Goal: Task Accomplishment & Management: Manage account settings

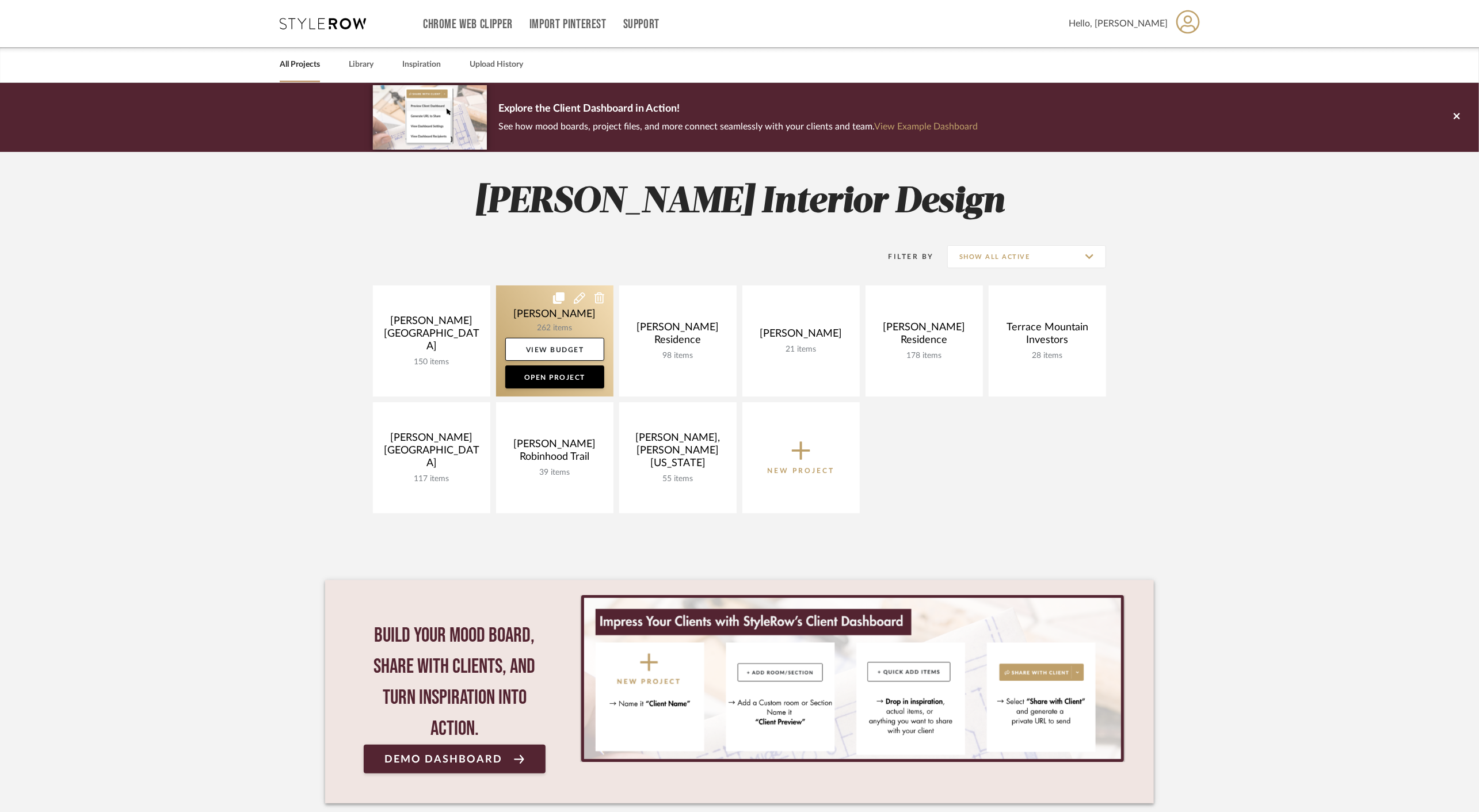
click at [523, 328] on link at bounding box center [555, 341] width 118 height 111
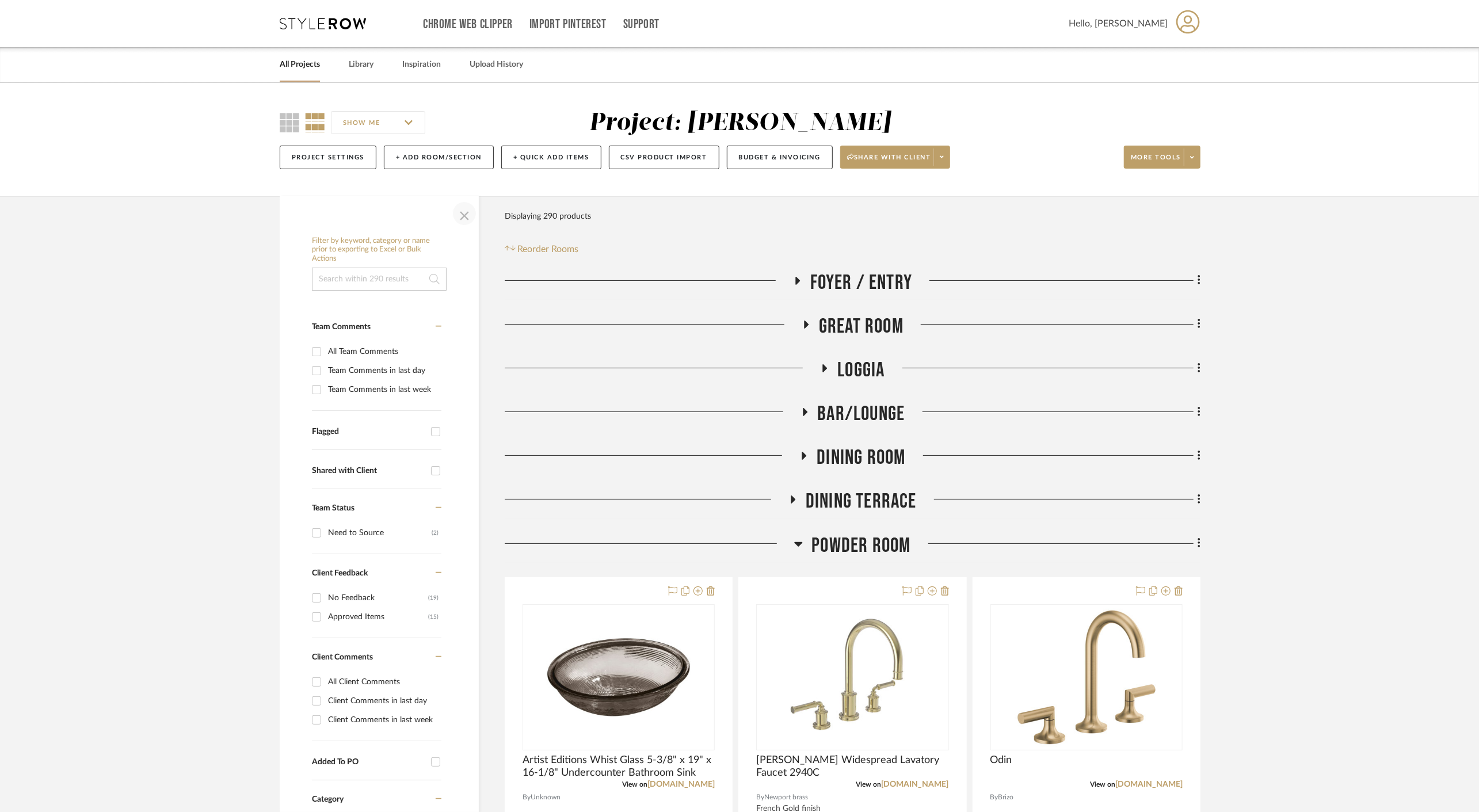
click at [461, 214] on span "button" at bounding box center [465, 214] width 28 height 28
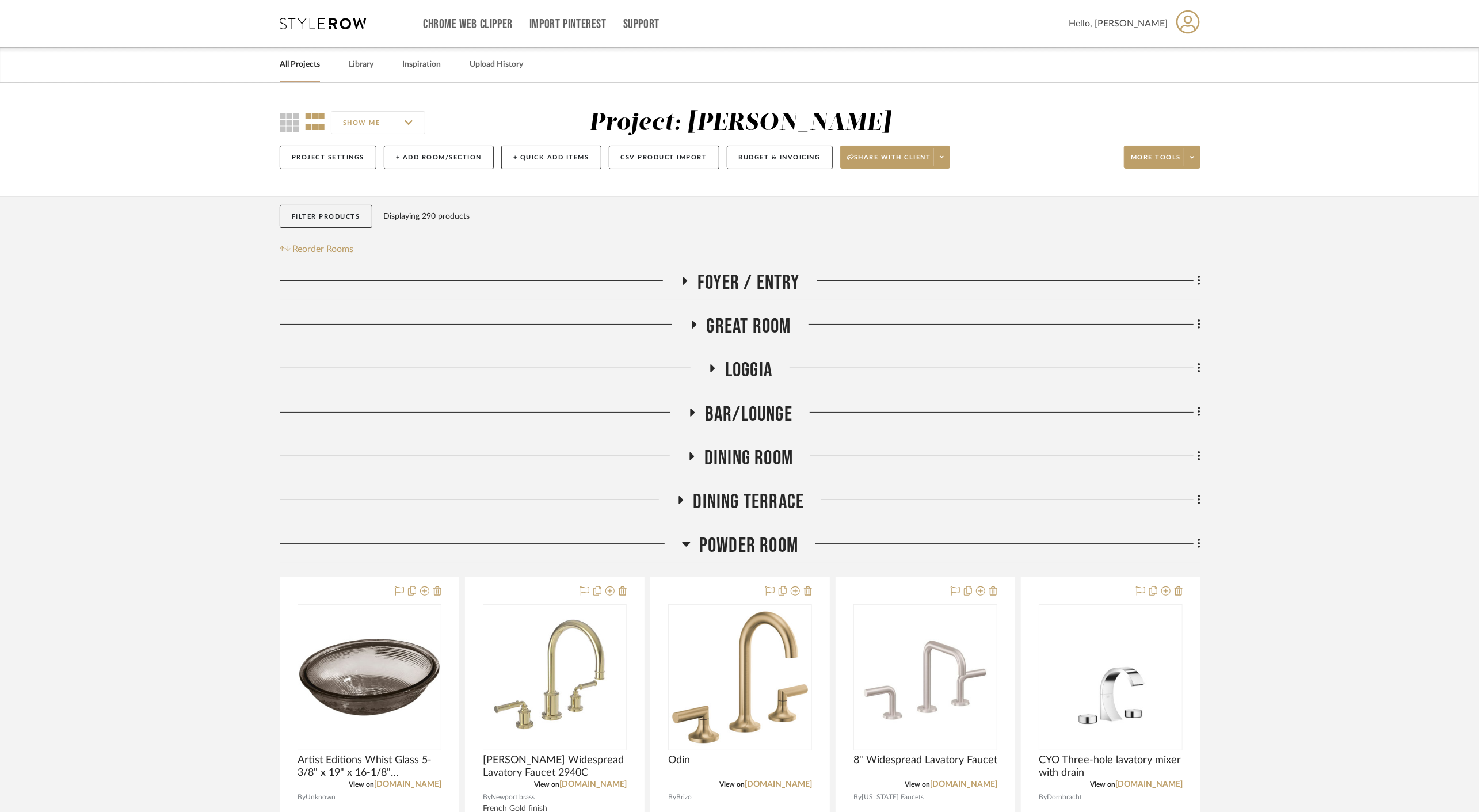
click at [765, 323] on span "Great Room" at bounding box center [749, 327] width 85 height 25
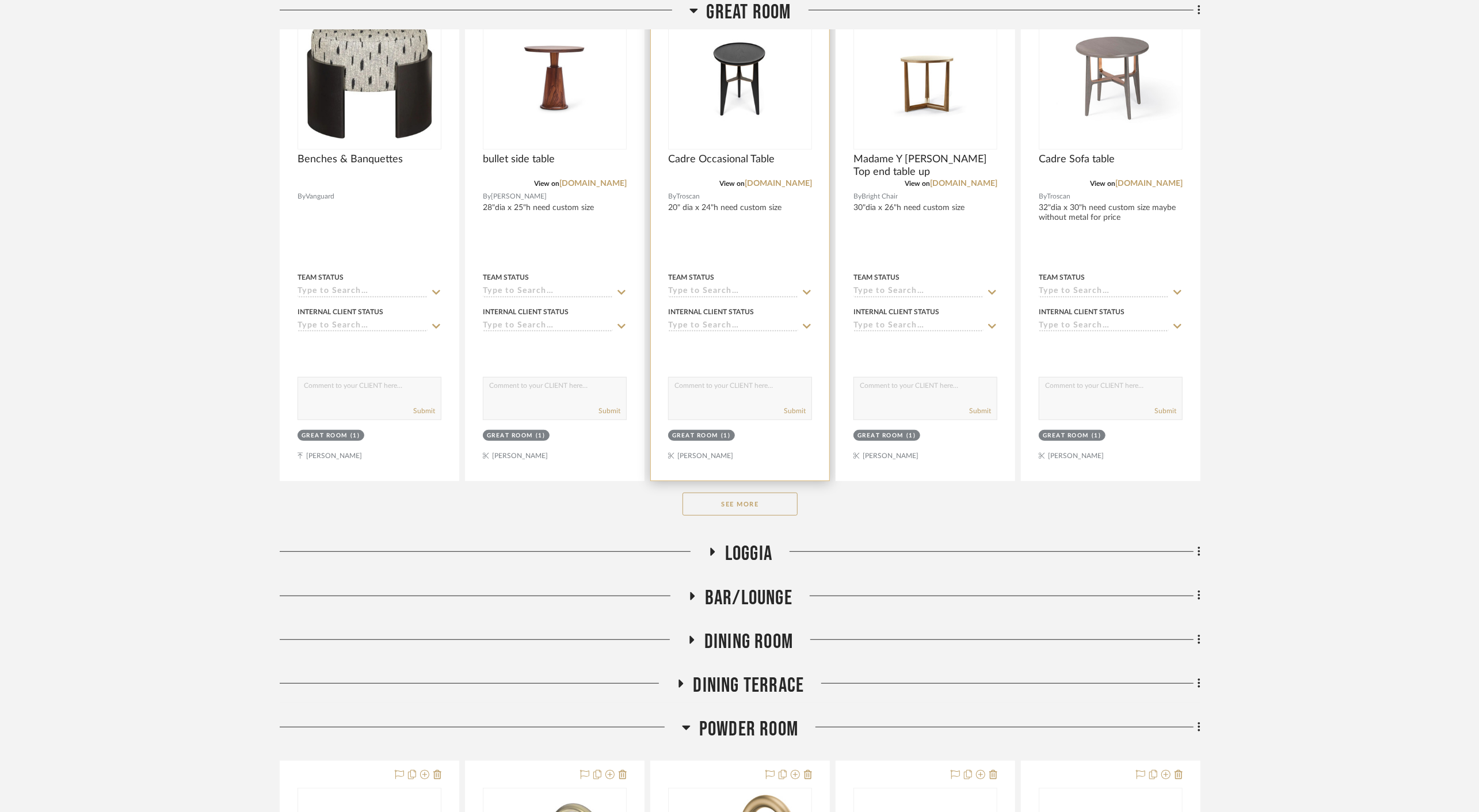
scroll to position [384, 0]
click at [754, 498] on button "See More" at bounding box center [740, 502] width 115 height 23
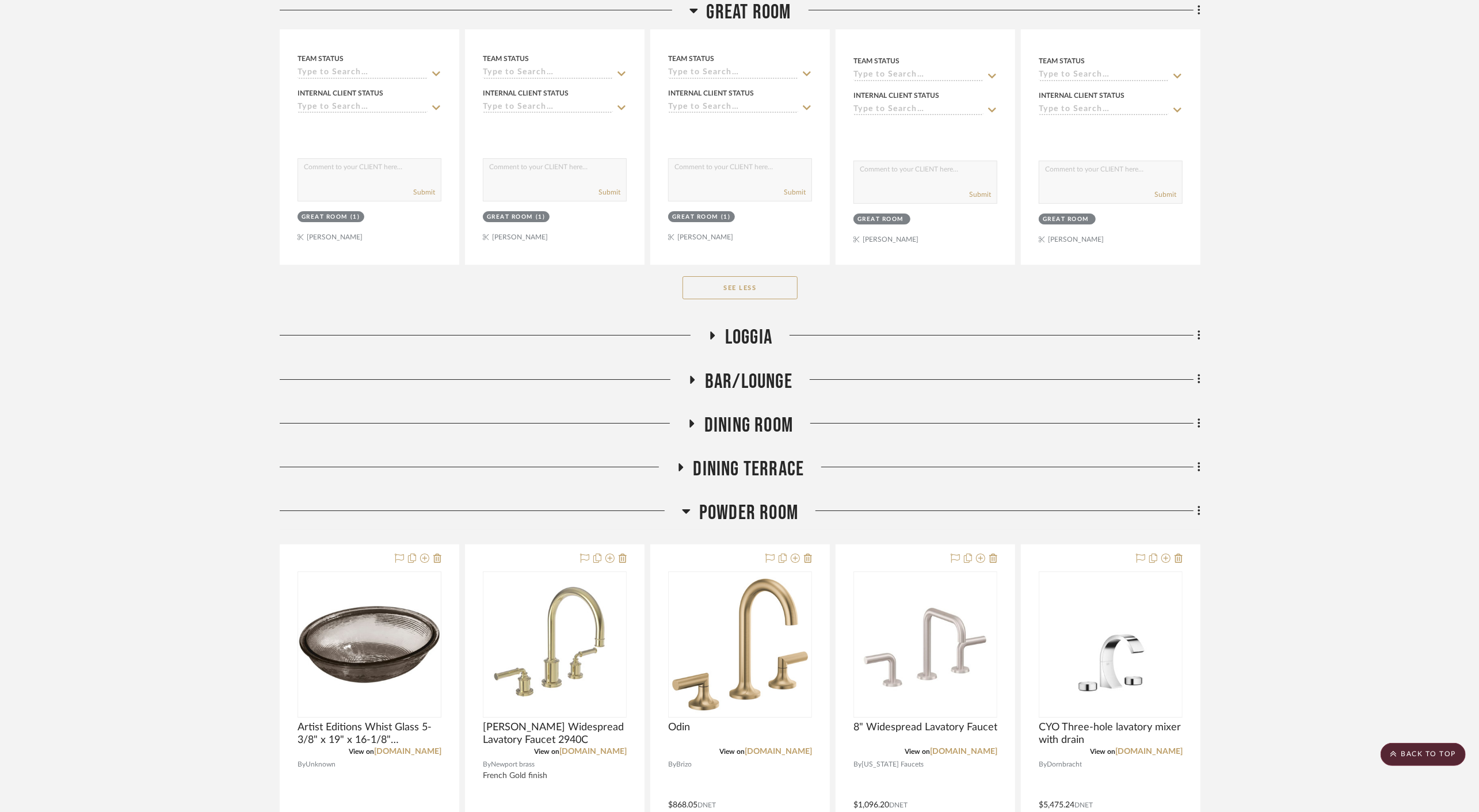
scroll to position [3771, 0]
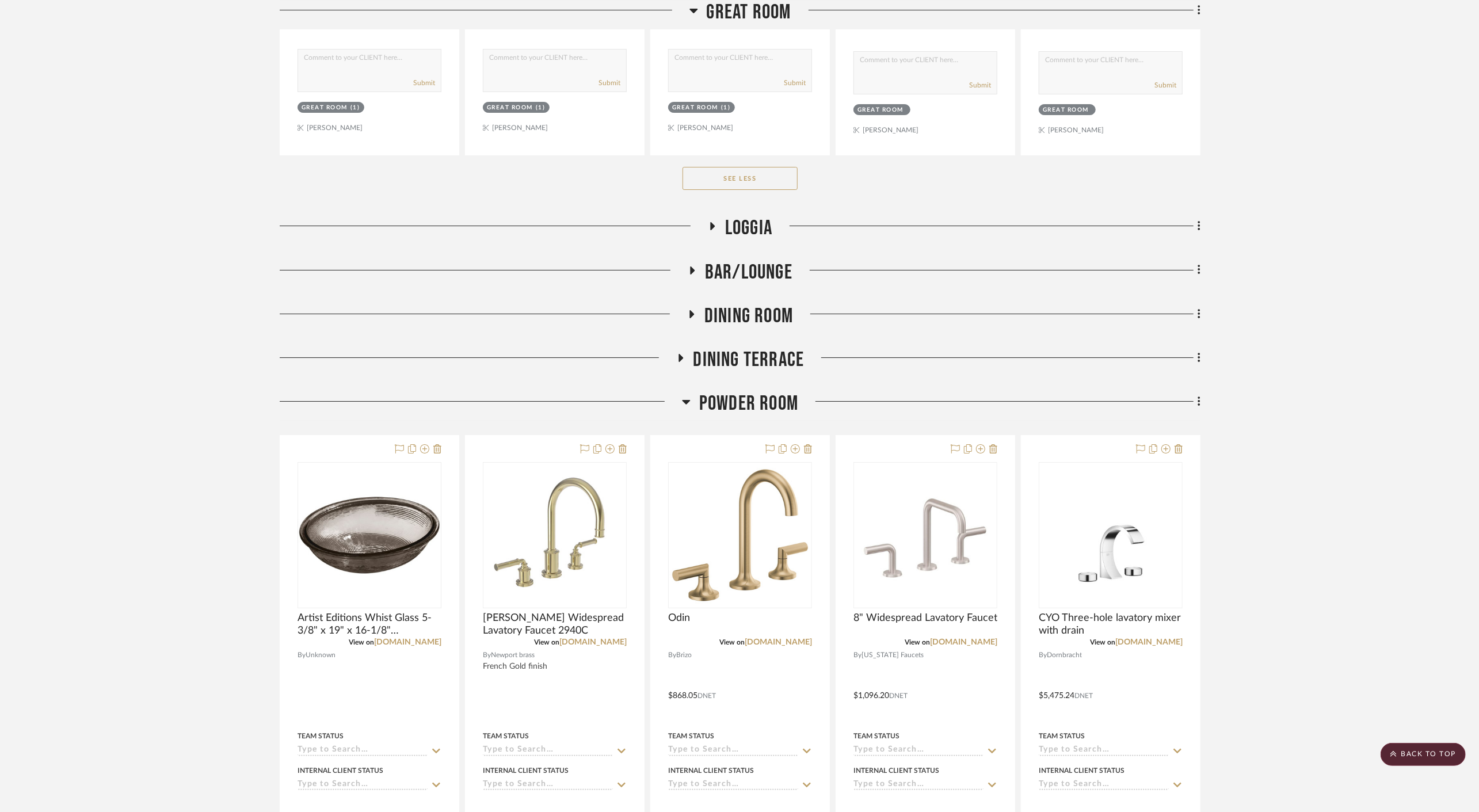
click at [760, 260] on span "Bar/Lounge" at bounding box center [749, 273] width 88 height 25
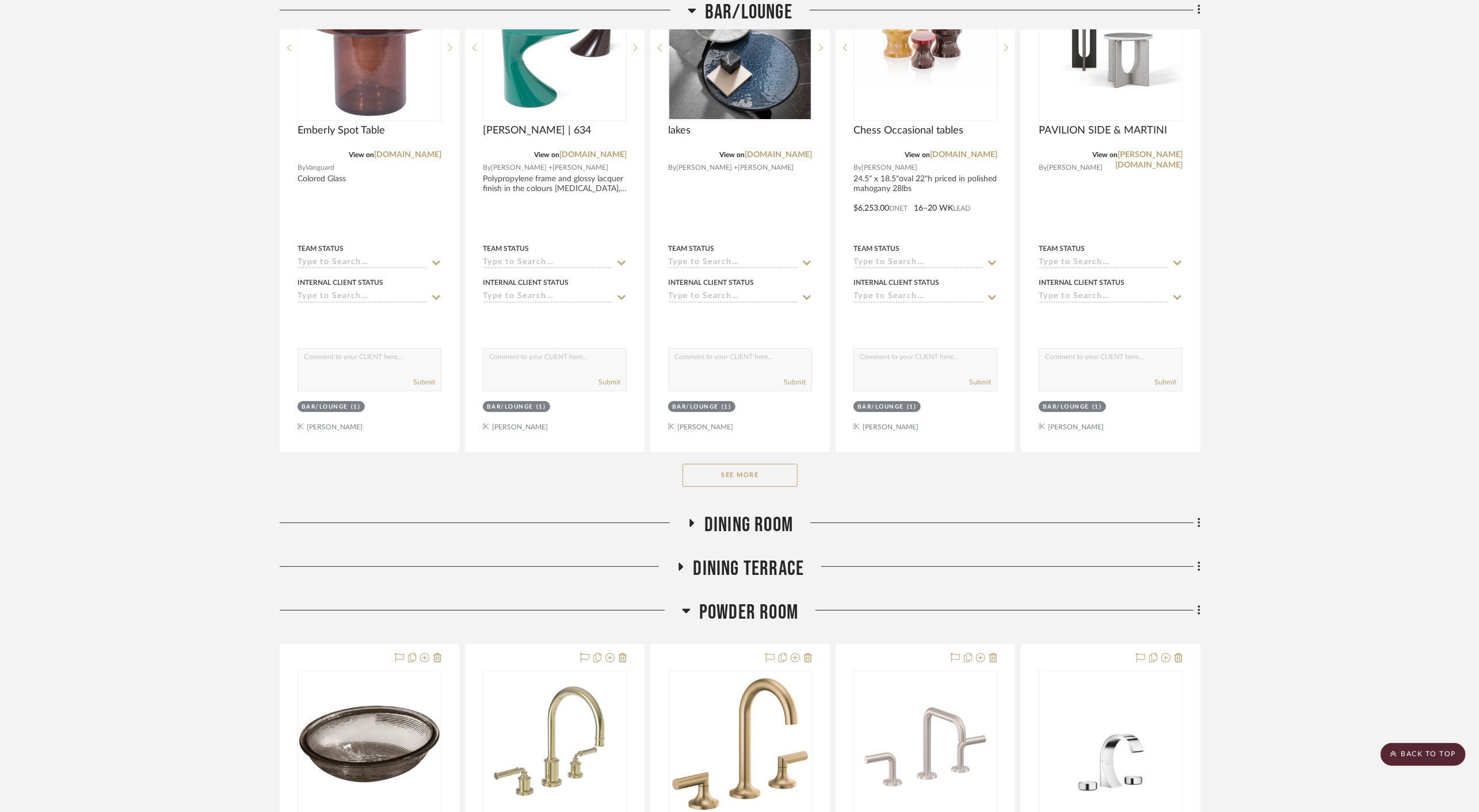
scroll to position [4154, 0]
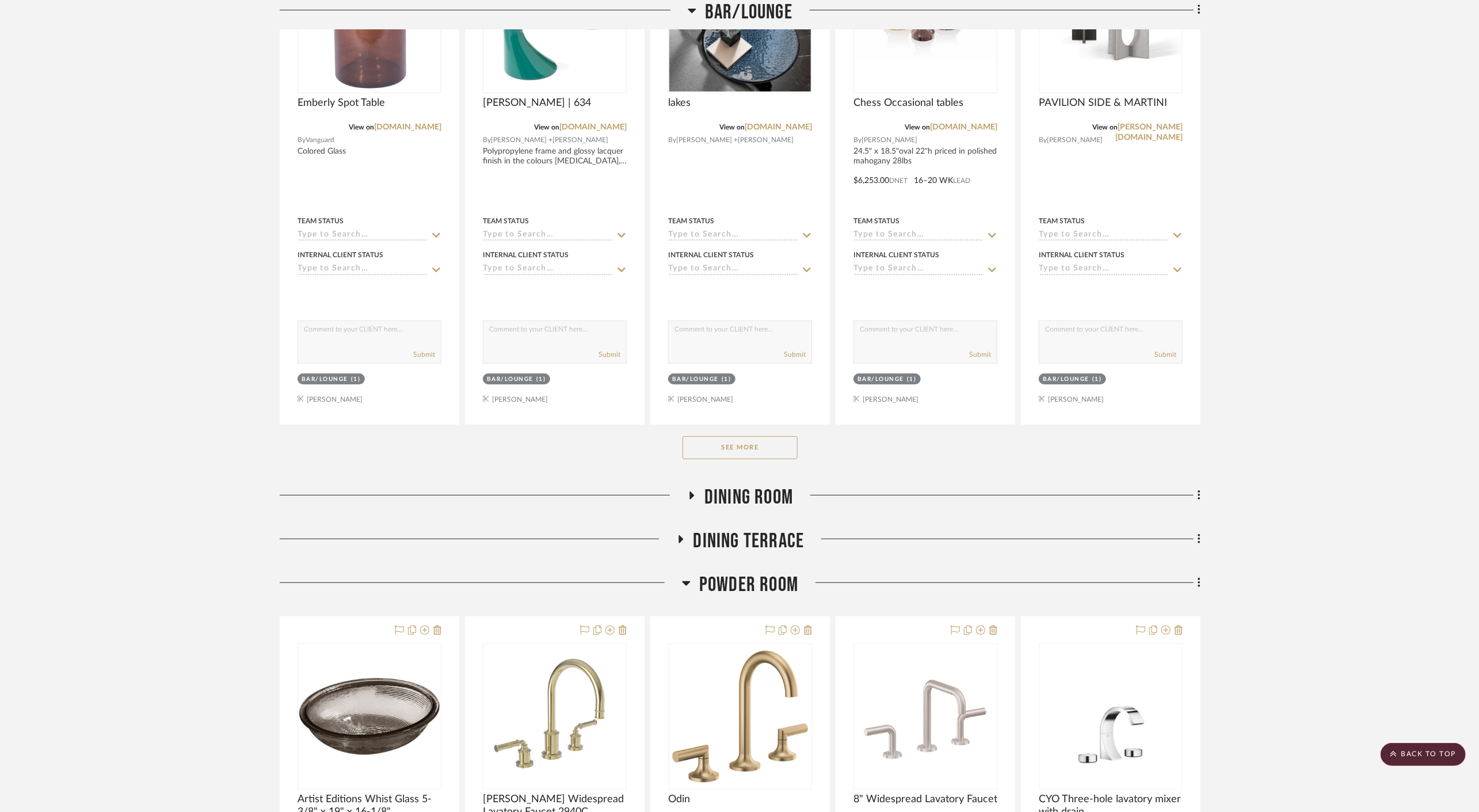
click at [719, 449] on button "See More" at bounding box center [740, 447] width 115 height 23
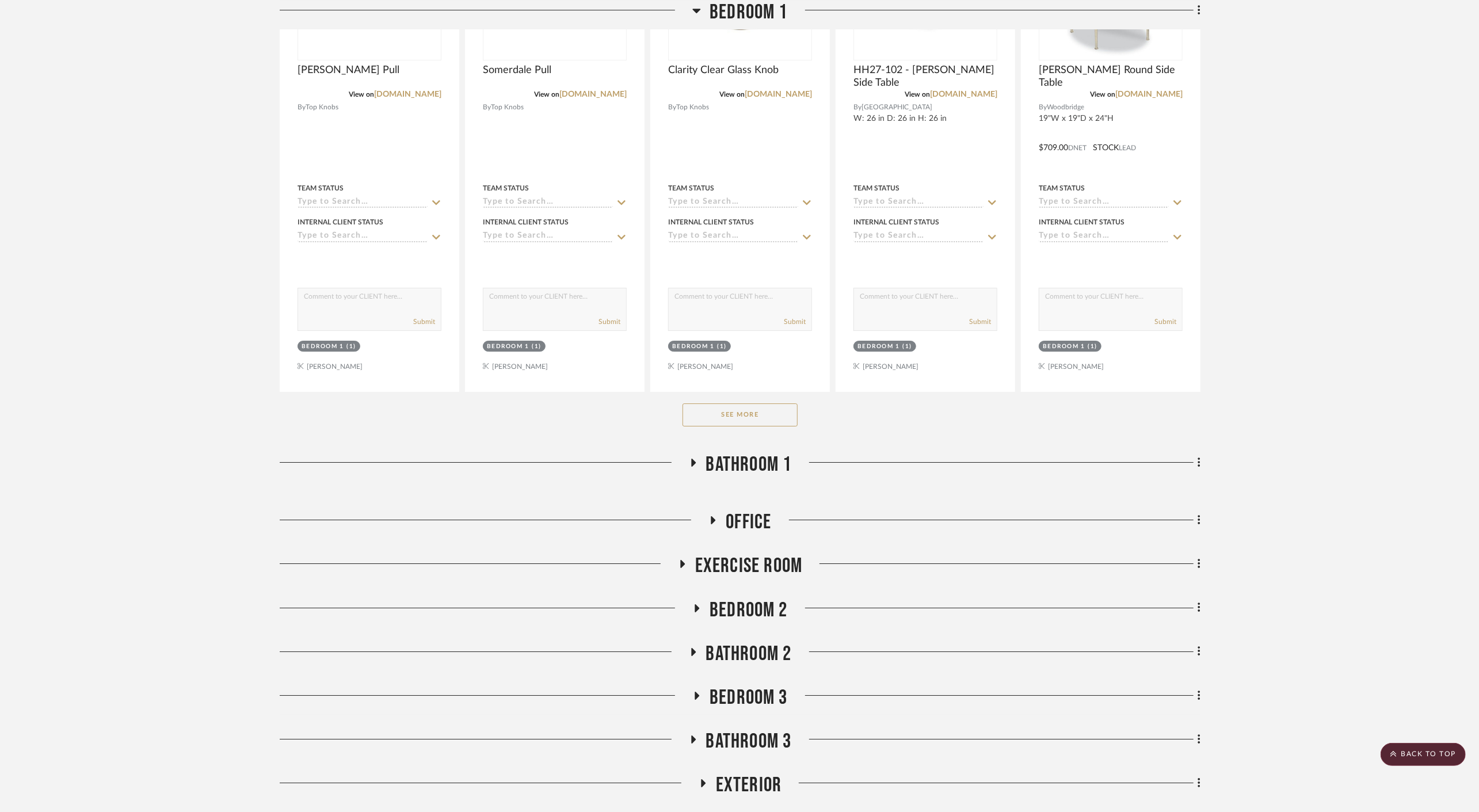
scroll to position [7607, 0]
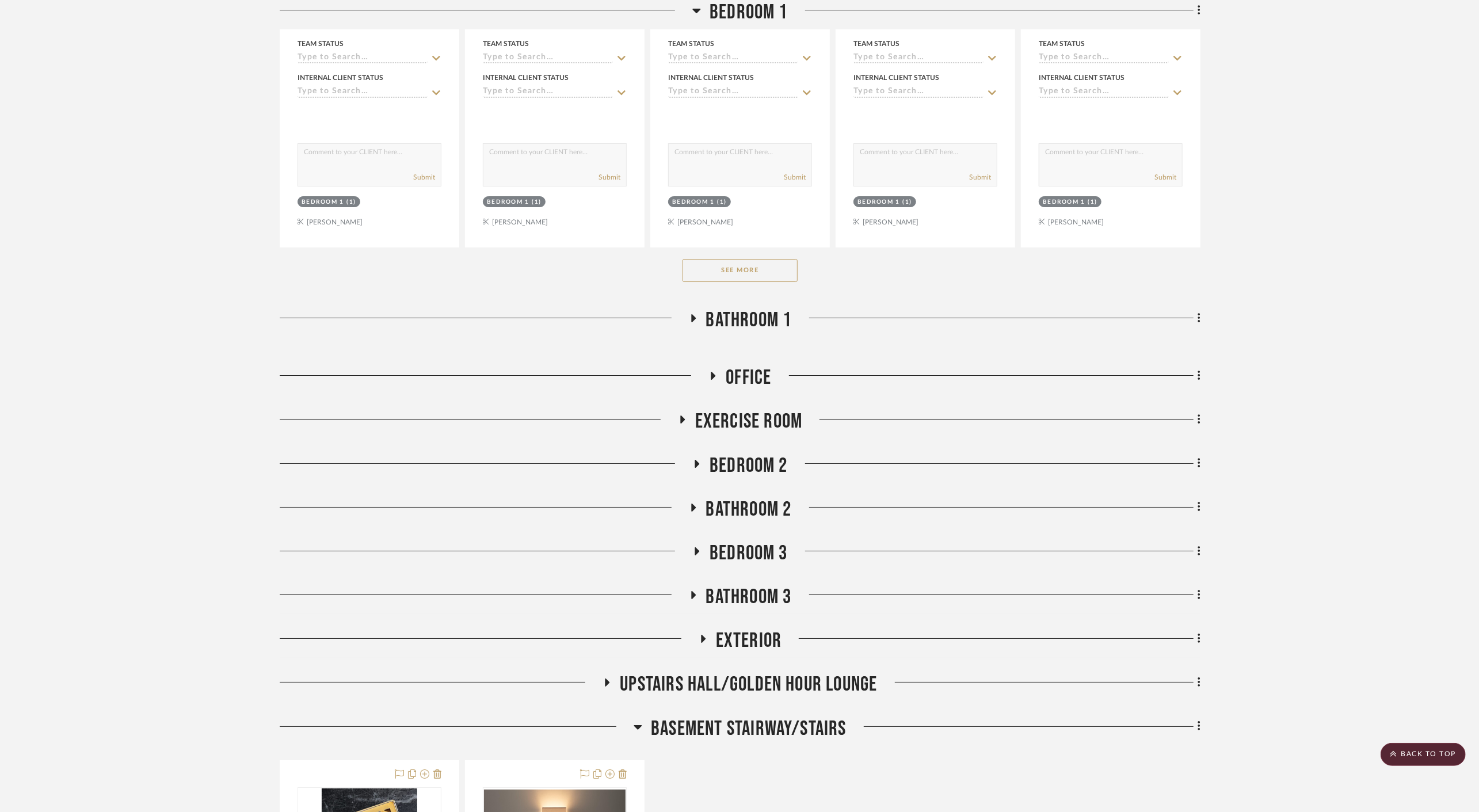
click at [768, 459] on span "Bedroom 2" at bounding box center [749, 466] width 78 height 25
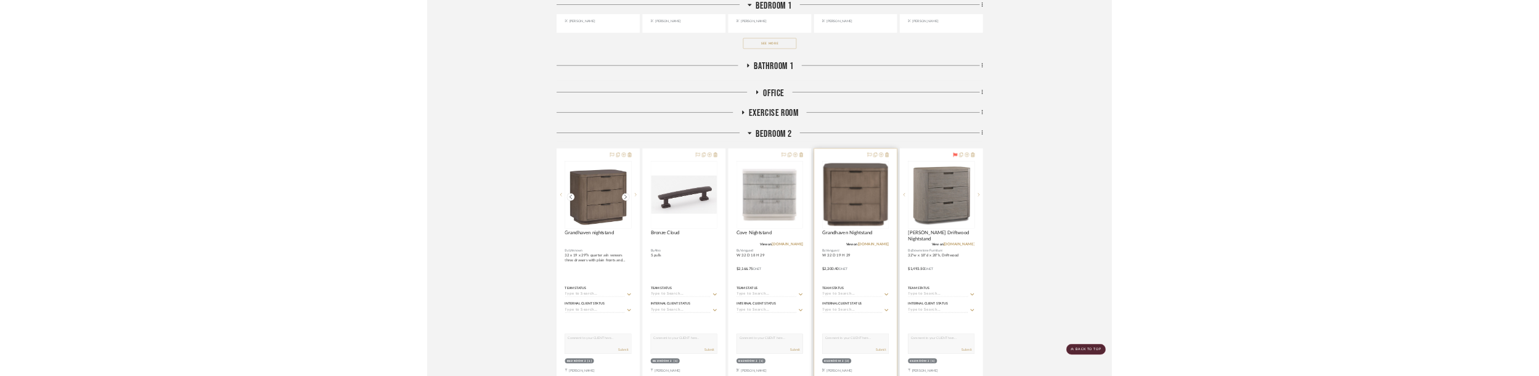
scroll to position [8492, 0]
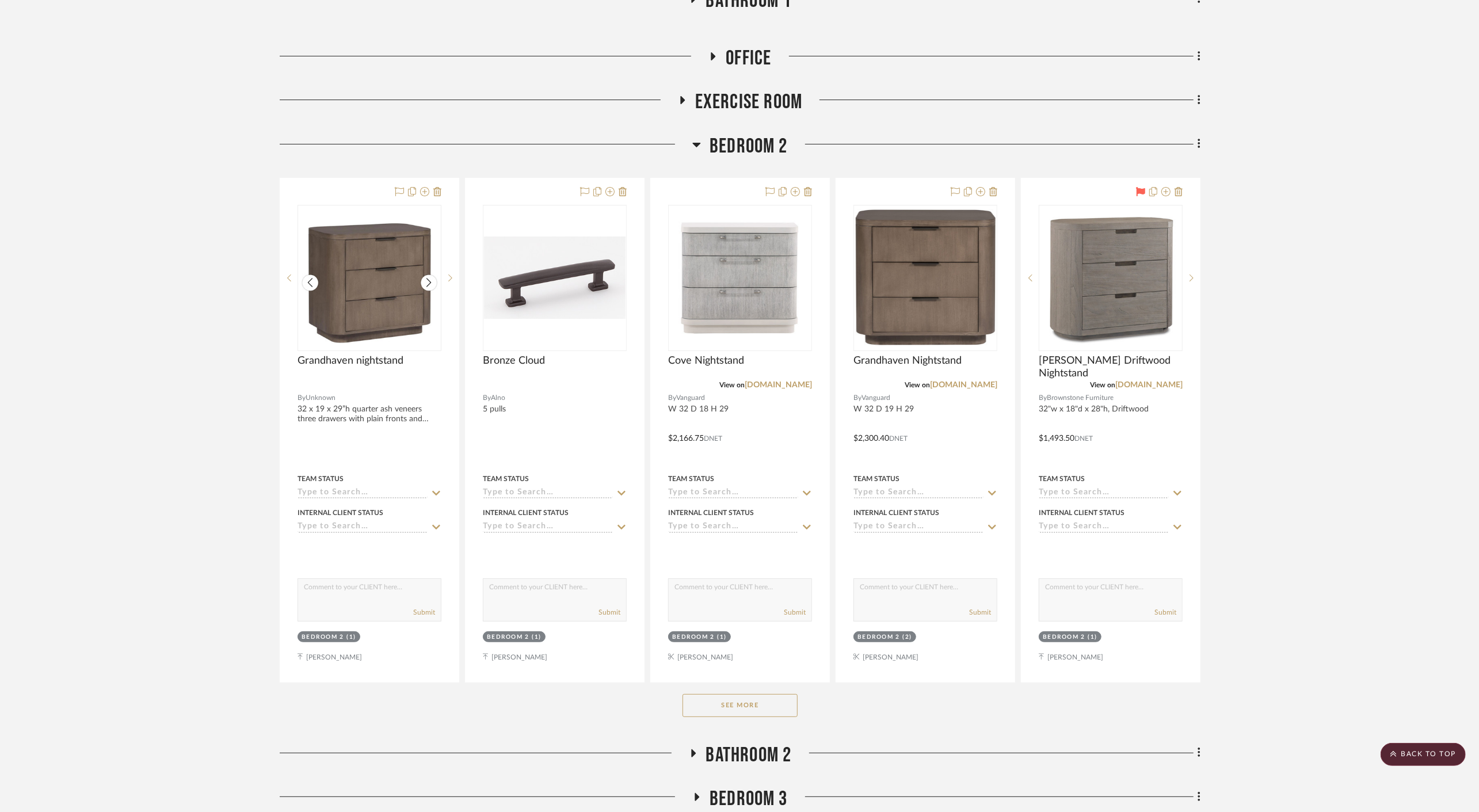
click at [772, 693] on button "See More" at bounding box center [740, 705] width 115 height 23
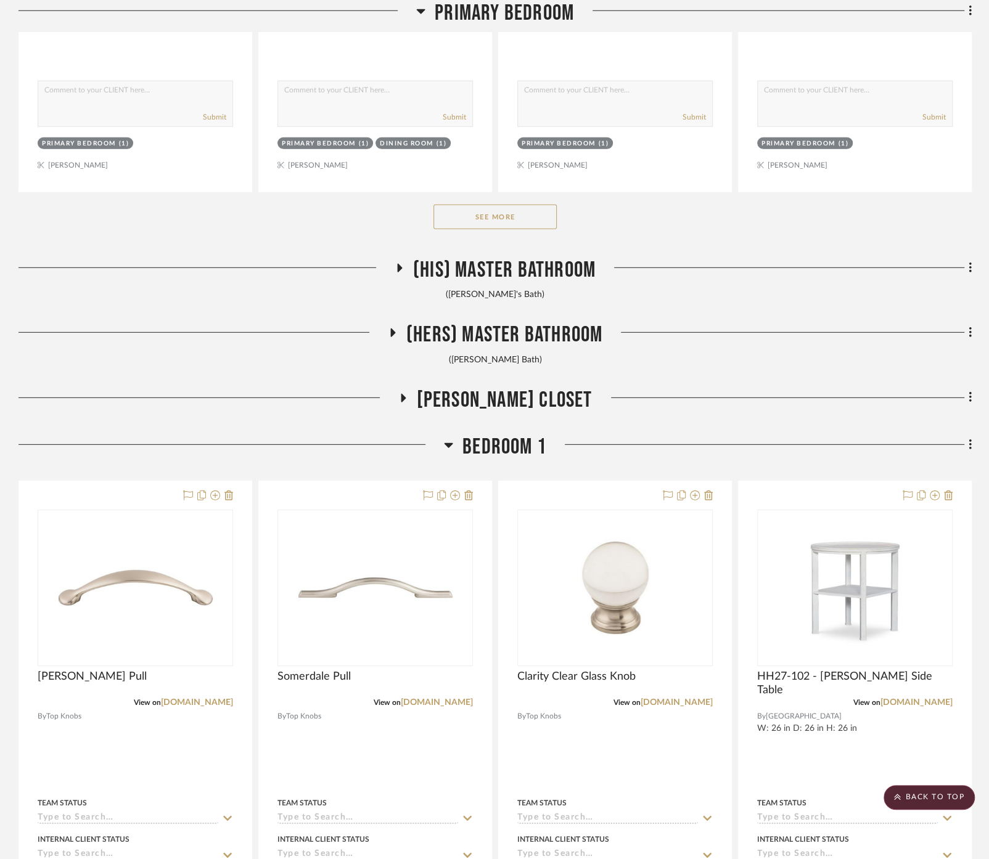
scroll to position [8828, 0]
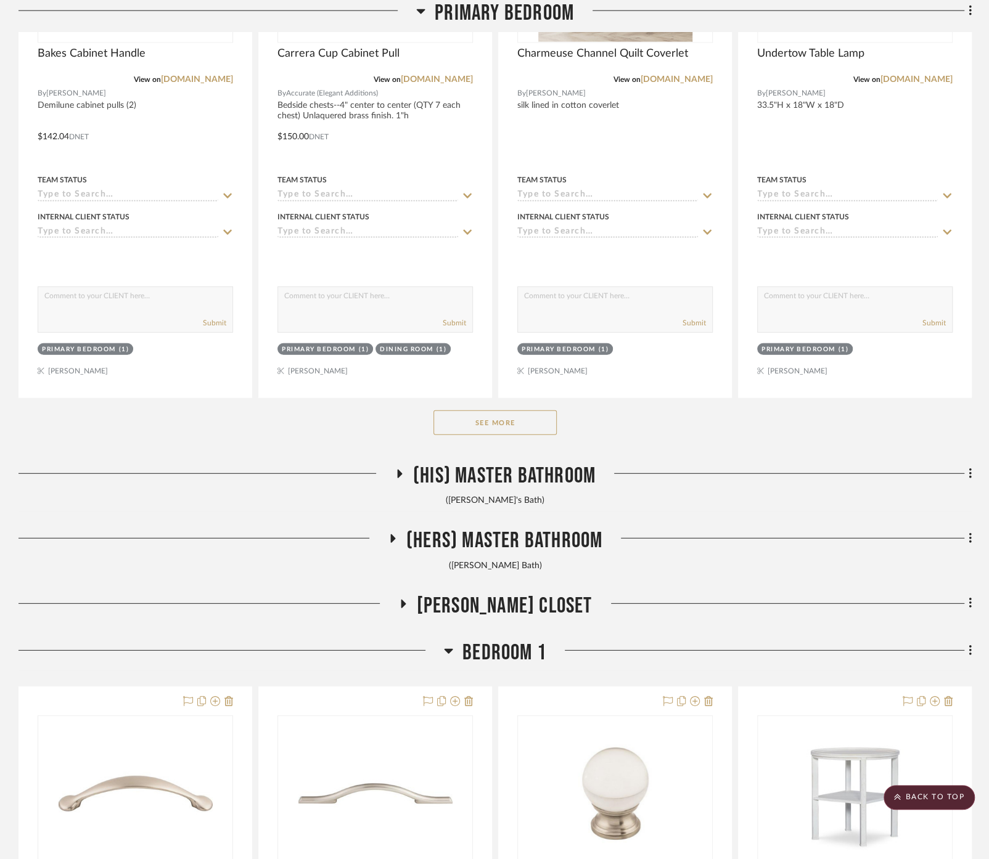
click at [484, 640] on span "Bedroom 1" at bounding box center [504, 653] width 84 height 27
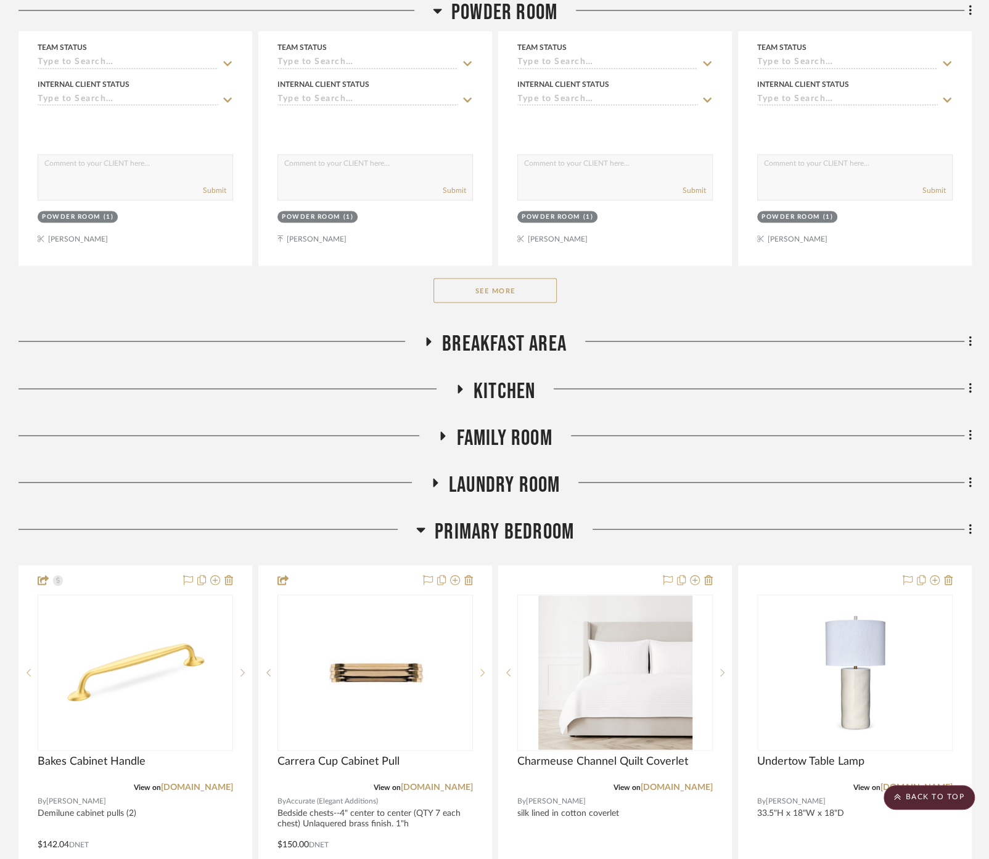
scroll to position [8075, 0]
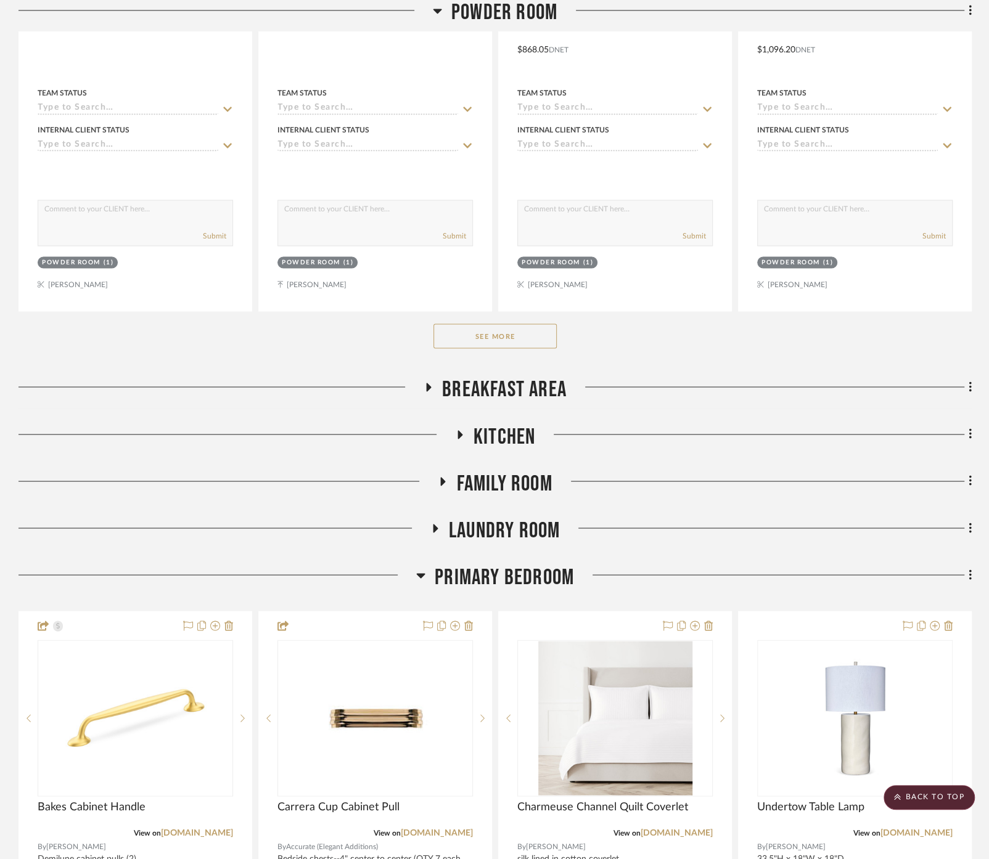
click at [491, 564] on span "Primary Bedroom" at bounding box center [504, 577] width 139 height 27
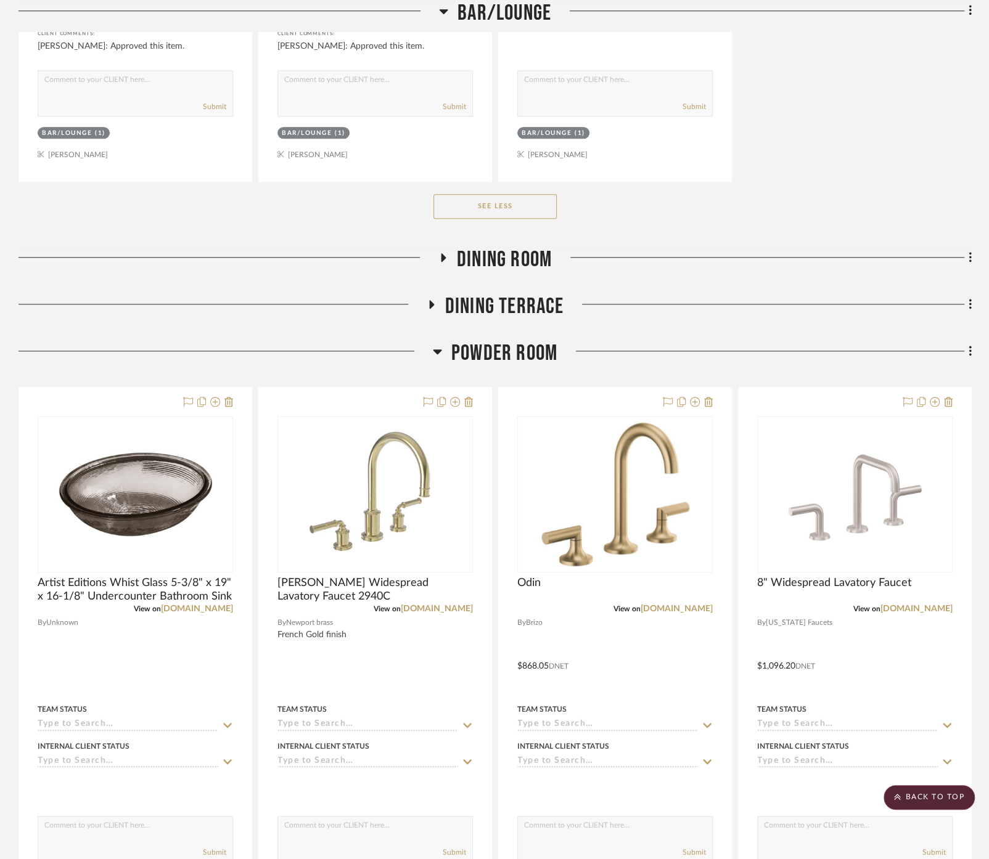
click at [510, 345] on span "Powder Room" at bounding box center [504, 353] width 106 height 27
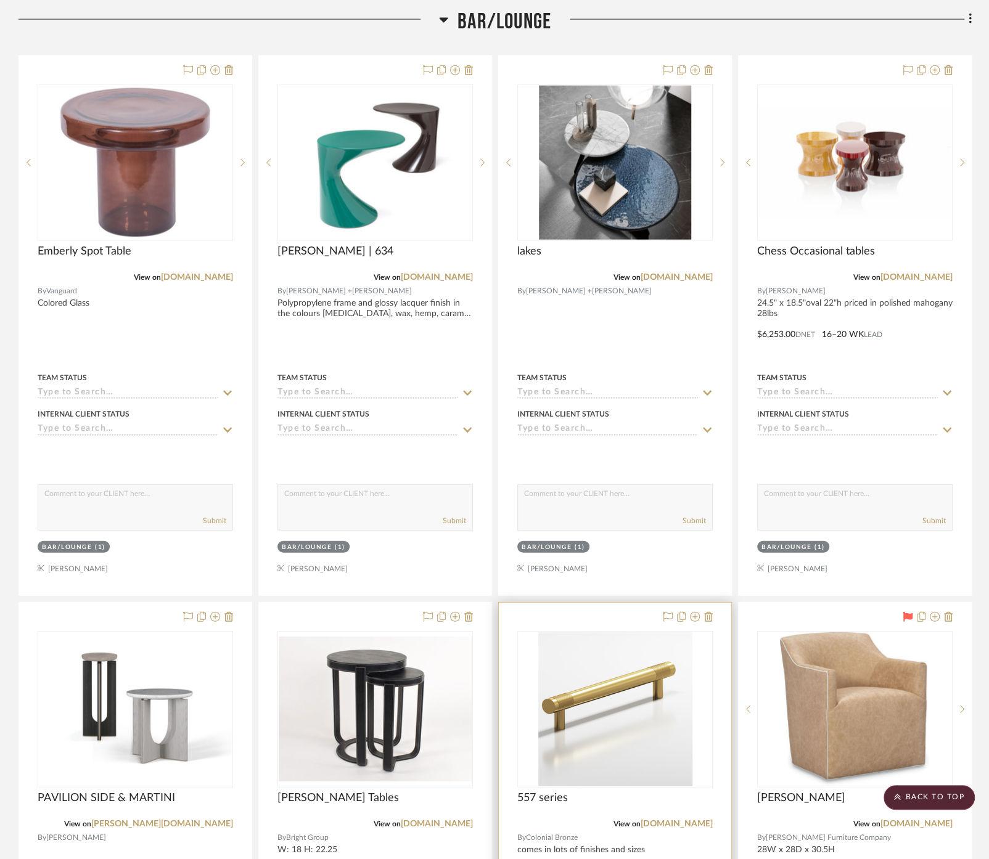
scroll to position [5061, 0]
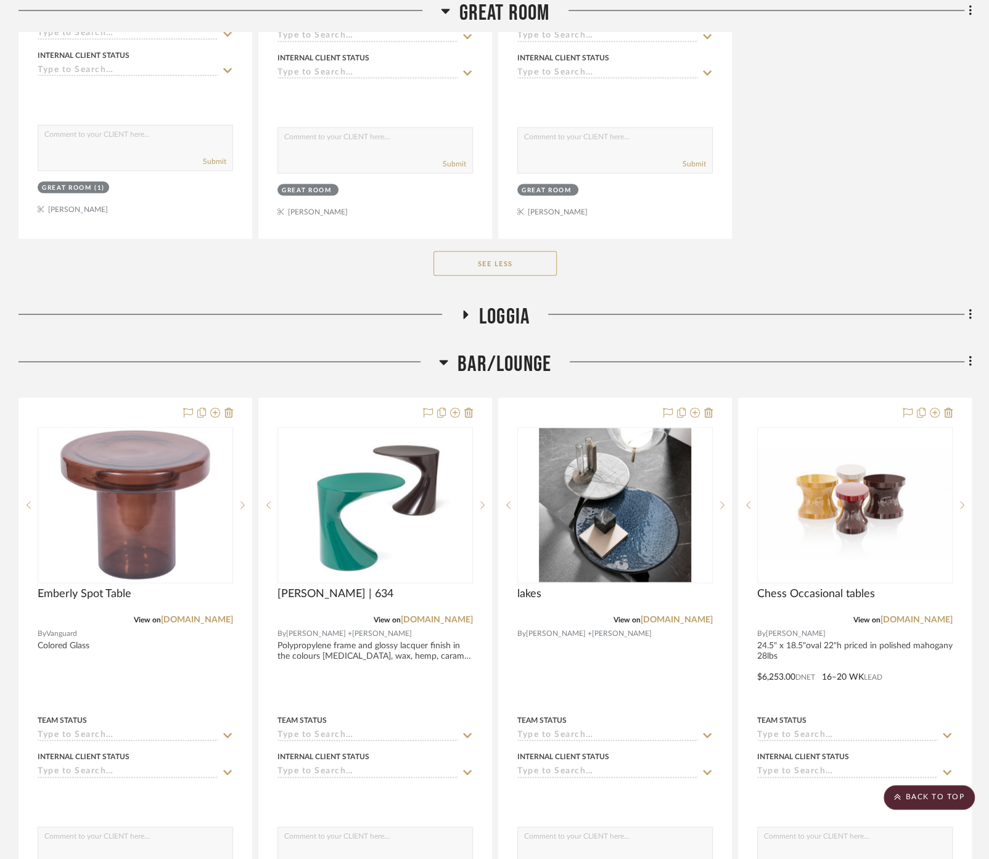
click at [495, 351] on span "Bar/Lounge" at bounding box center [504, 364] width 94 height 27
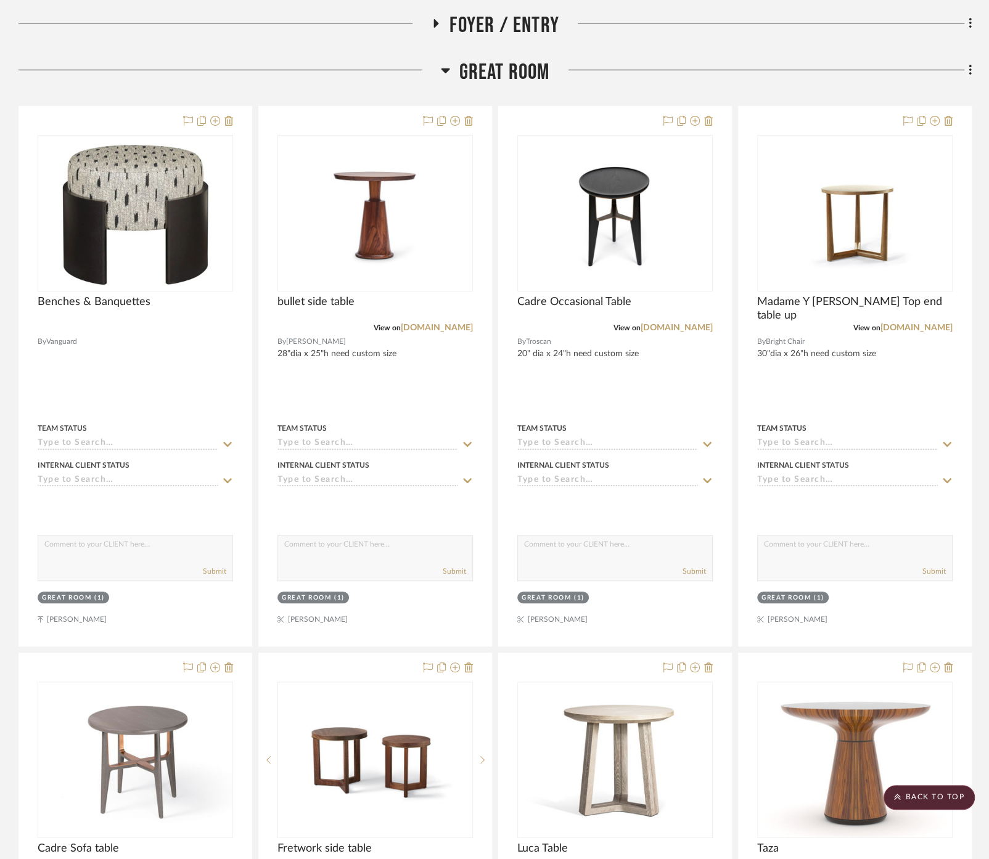
scroll to position [130, 0]
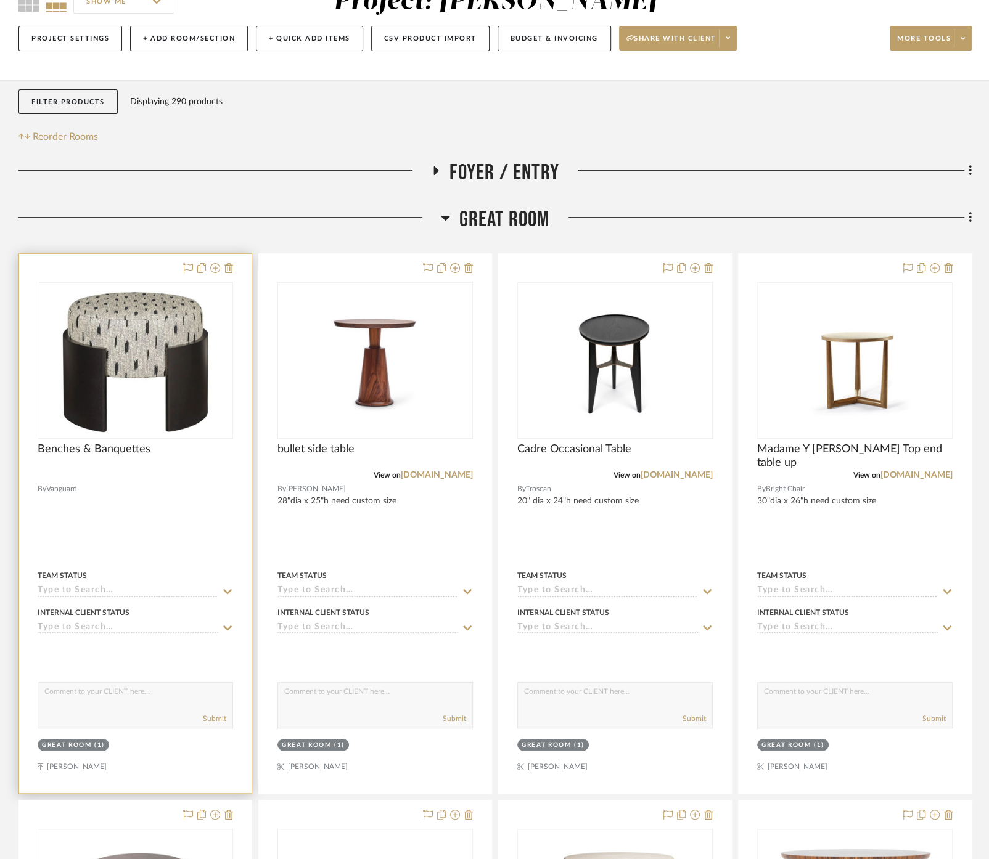
click at [190, 517] on div at bounding box center [135, 523] width 232 height 539
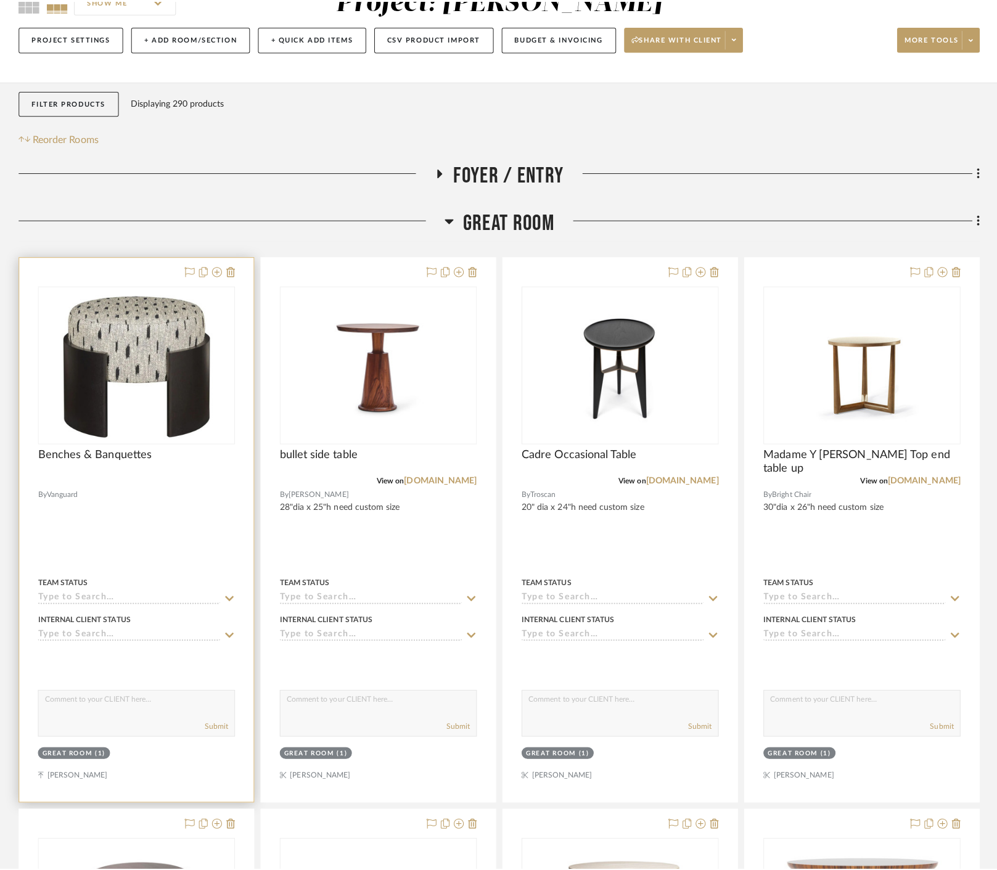
scroll to position [0, 0]
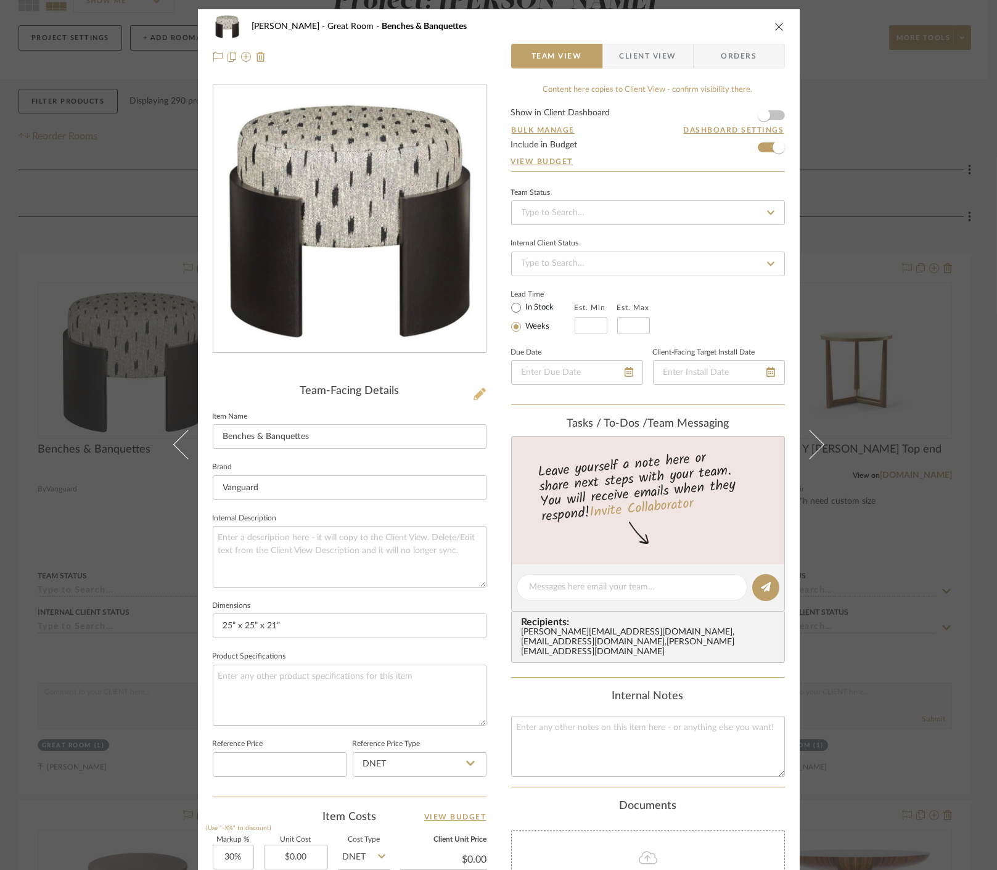
click at [473, 392] on icon at bounding box center [479, 394] width 12 height 12
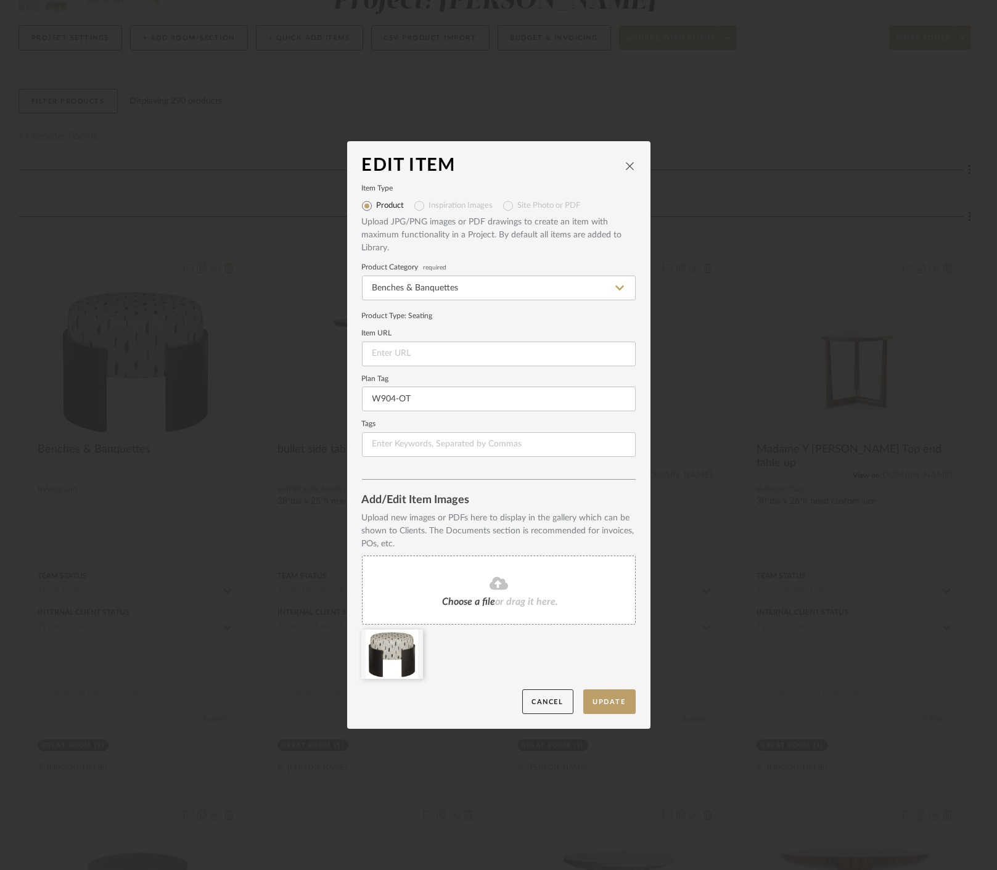
click at [214, 422] on div "Edit Item Item Type Product Inspiration Images Site Photo or PDF Upload JPG/PNG…" at bounding box center [498, 435] width 997 height 870
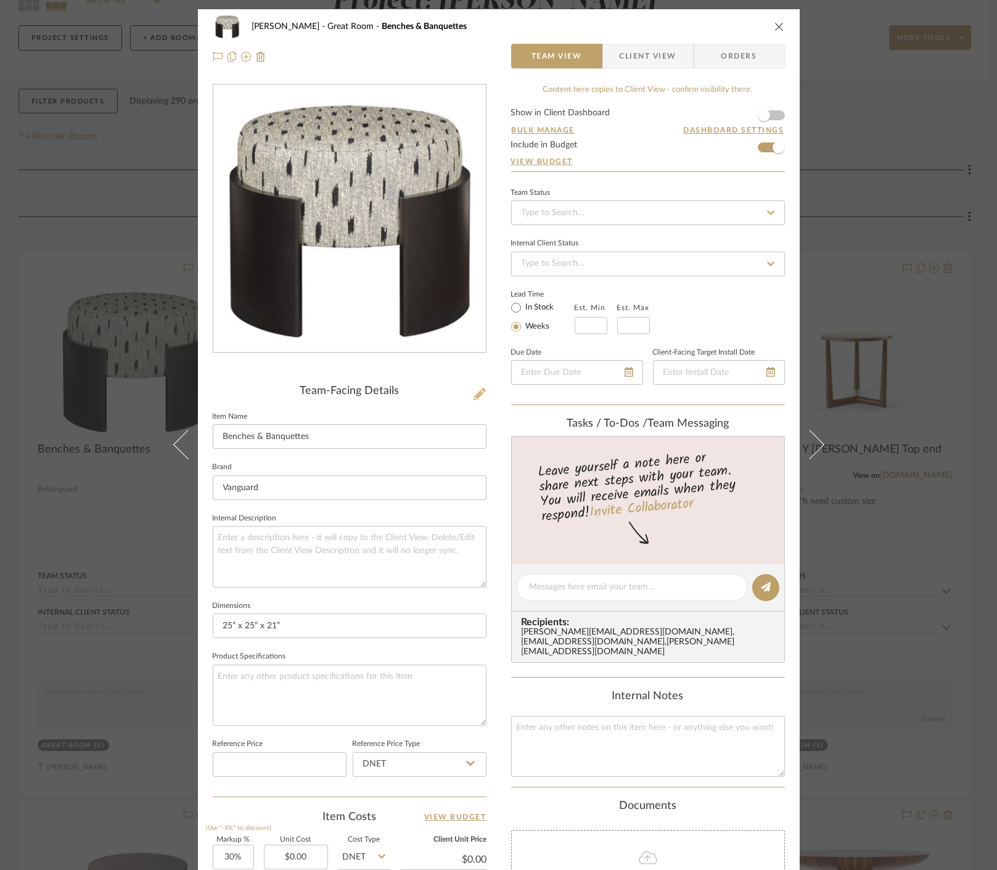
click at [479, 390] on icon at bounding box center [479, 394] width 12 height 12
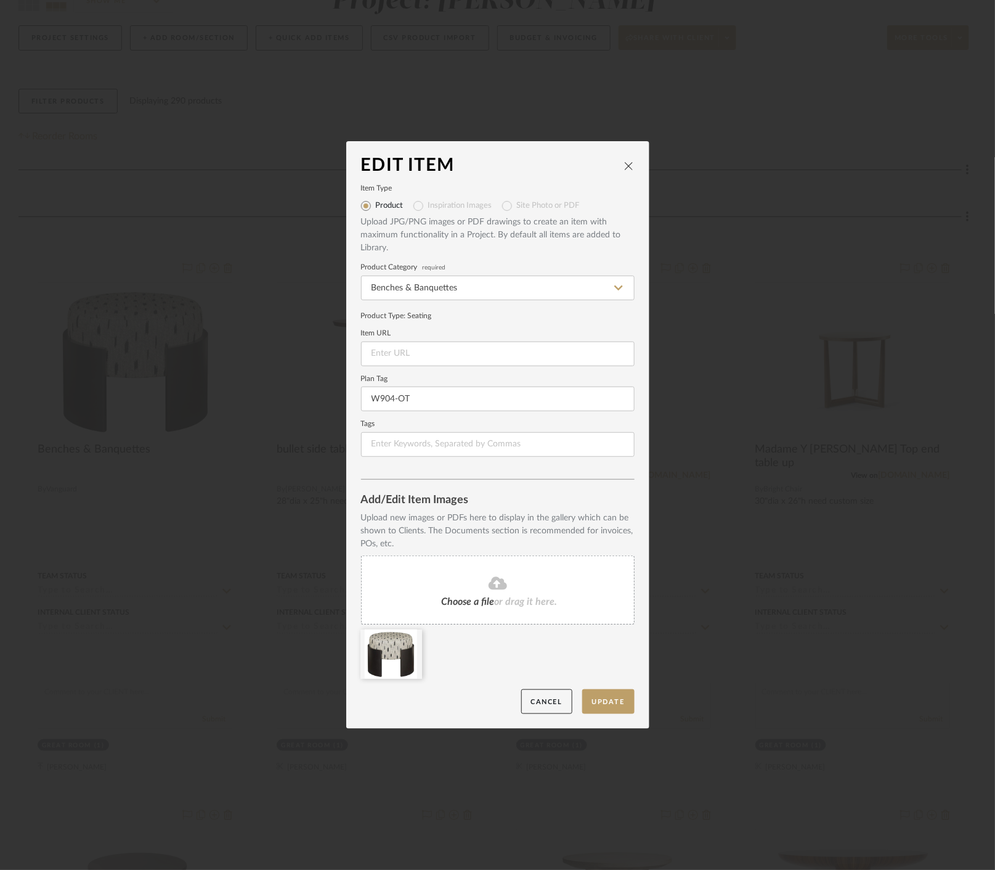
click at [274, 643] on div "Edit Item Item Type Product Inspiration Images Site Photo or PDF Upload JPG/PNG…" at bounding box center [497, 435] width 995 height 870
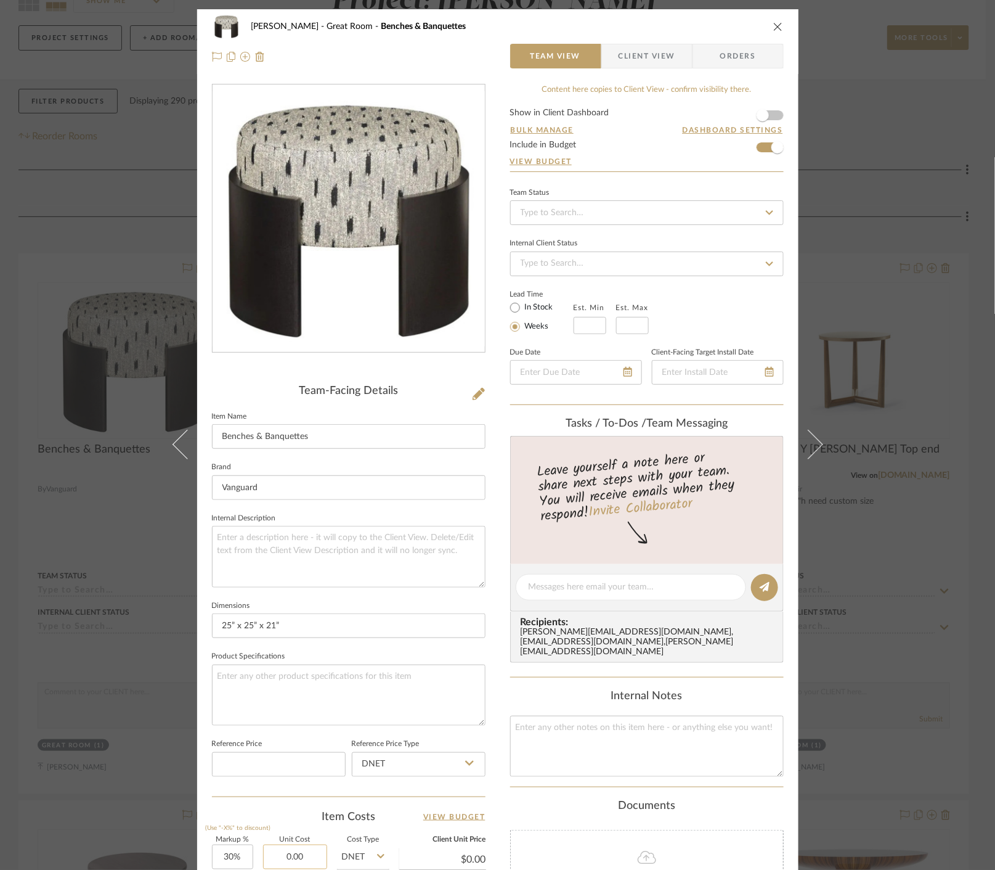
click at [299, 851] on input "0.00" at bounding box center [295, 856] width 64 height 25
type input "$1,094.40"
click at [343, 719] on textarea at bounding box center [349, 694] width 274 height 61
type input "$1,422.72"
click at [910, 337] on div "[PERSON_NAME] Great Room Benches & Banquettes Team View Client View Orders Team…" at bounding box center [497, 435] width 995 height 870
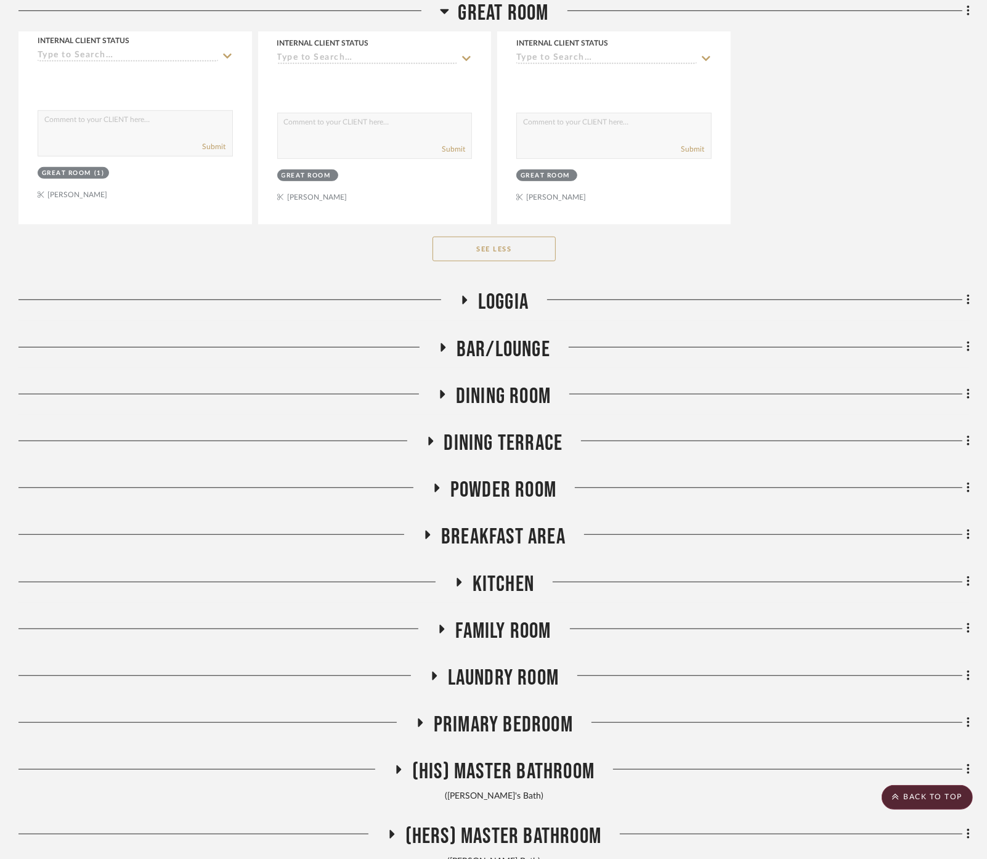
scroll to position [5267, 0]
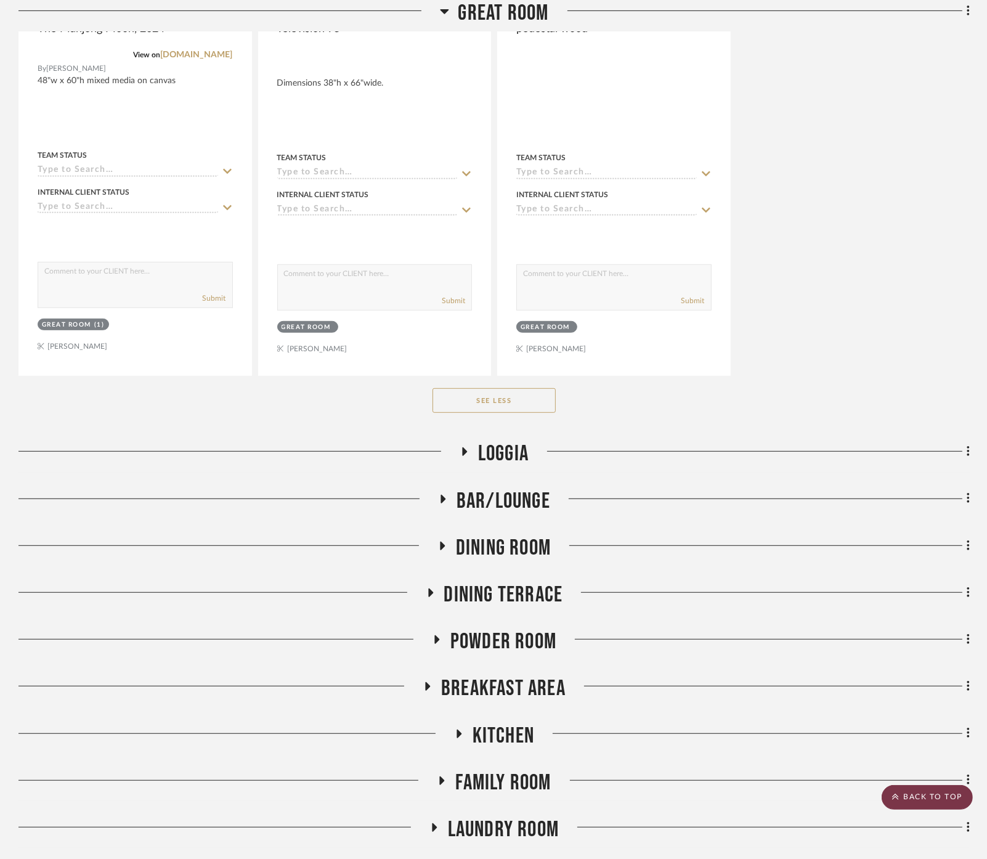
drag, startPoint x: 931, startPoint y: 798, endPoint x: 915, endPoint y: 796, distance: 16.1
click at [930, 798] on scroll-to-top-button "BACK TO TOP" at bounding box center [927, 797] width 91 height 25
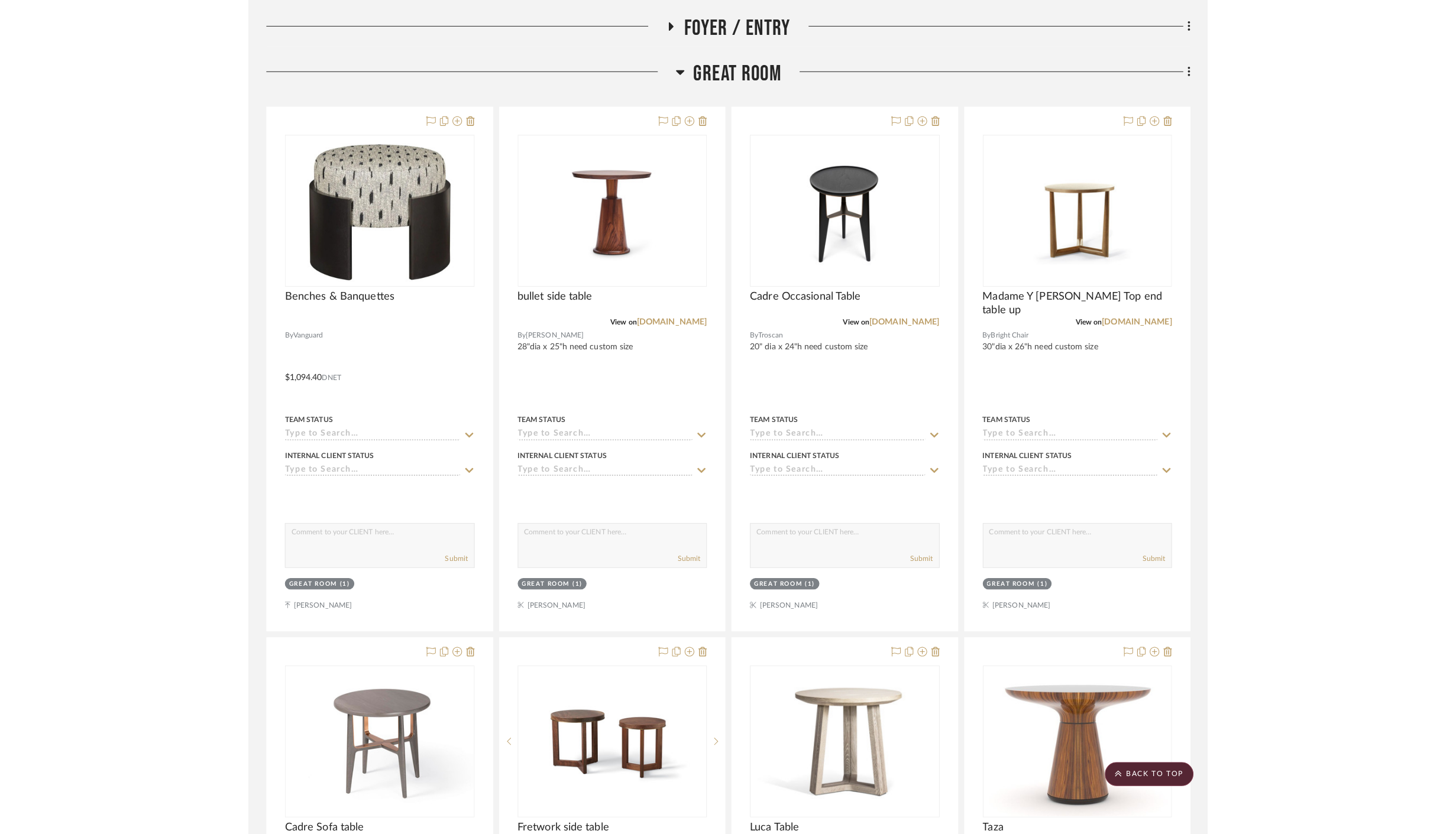
scroll to position [0, 0]
